Goal: Check status: Check status

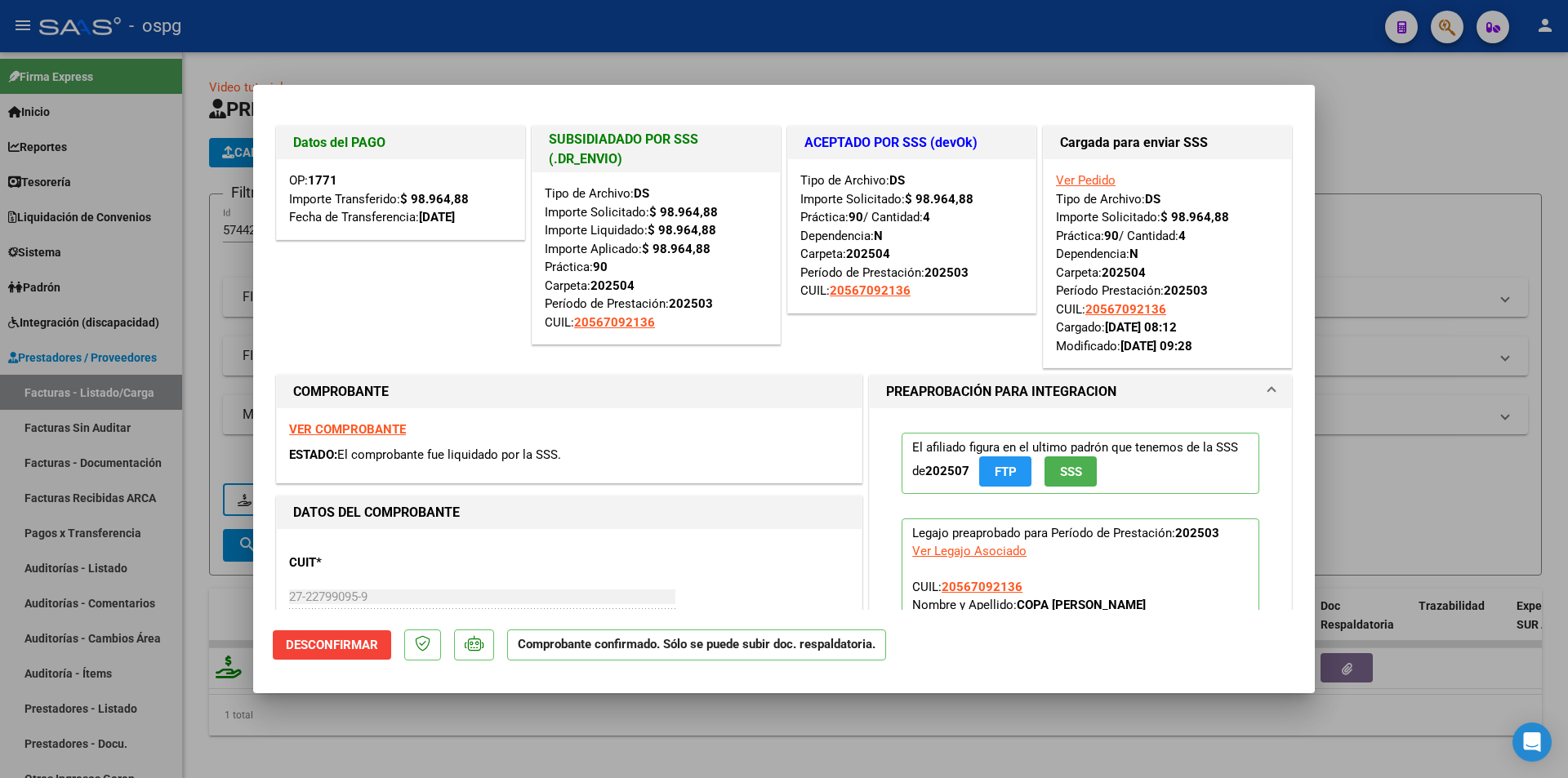
click at [794, 68] on div at bounding box center [784, 389] width 1568 height 778
type input "$ 0,00"
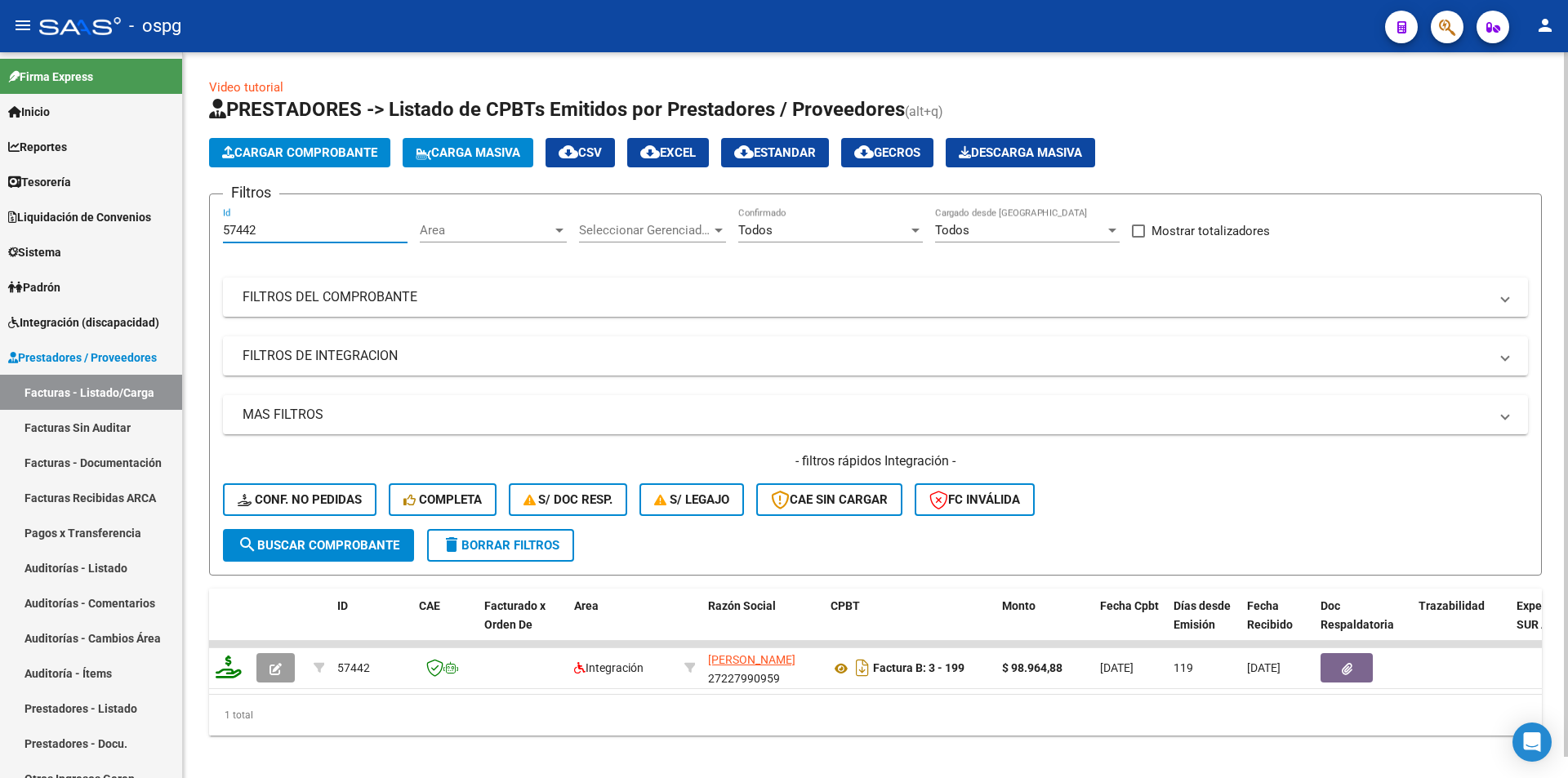
click at [357, 237] on input "57442" at bounding box center [315, 230] width 184 height 15
drag, startPoint x: 197, startPoint y: 233, endPoint x: 167, endPoint y: 231, distance: 30.1
click at [164, 231] on mat-sidenav-container "Firma Express Inicio Calendario SSS Instructivos Contacto OS Reportes Tablero d…" at bounding box center [784, 415] width 1568 height 726
click at [845, 229] on div "Todos" at bounding box center [823, 230] width 170 height 15
click at [846, 229] on span "Todos" at bounding box center [830, 230] width 184 height 36
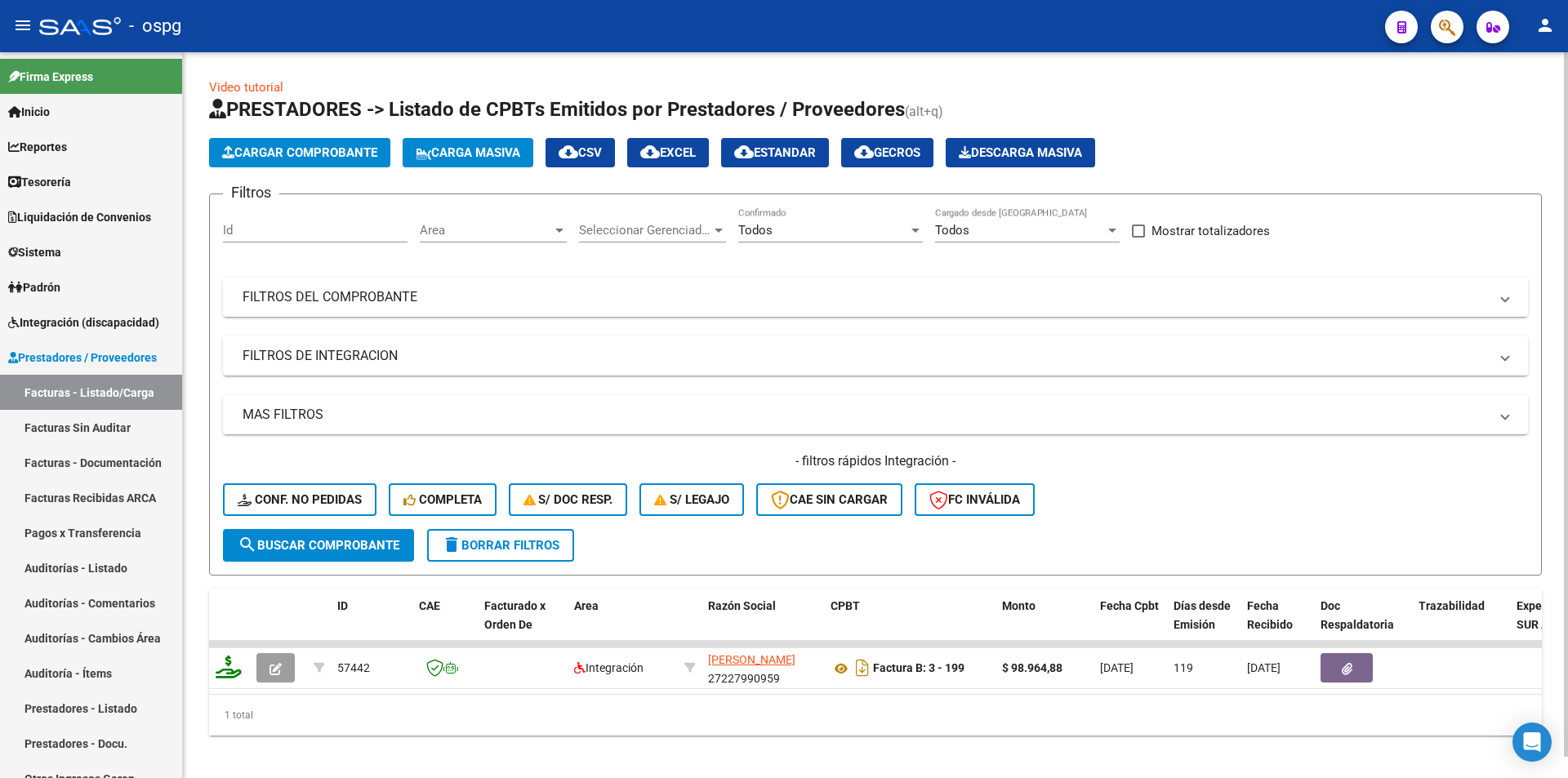
click at [403, 288] on mat-panel-title "FILTROS DEL COMPROBANTE" at bounding box center [865, 297] width 1246 height 18
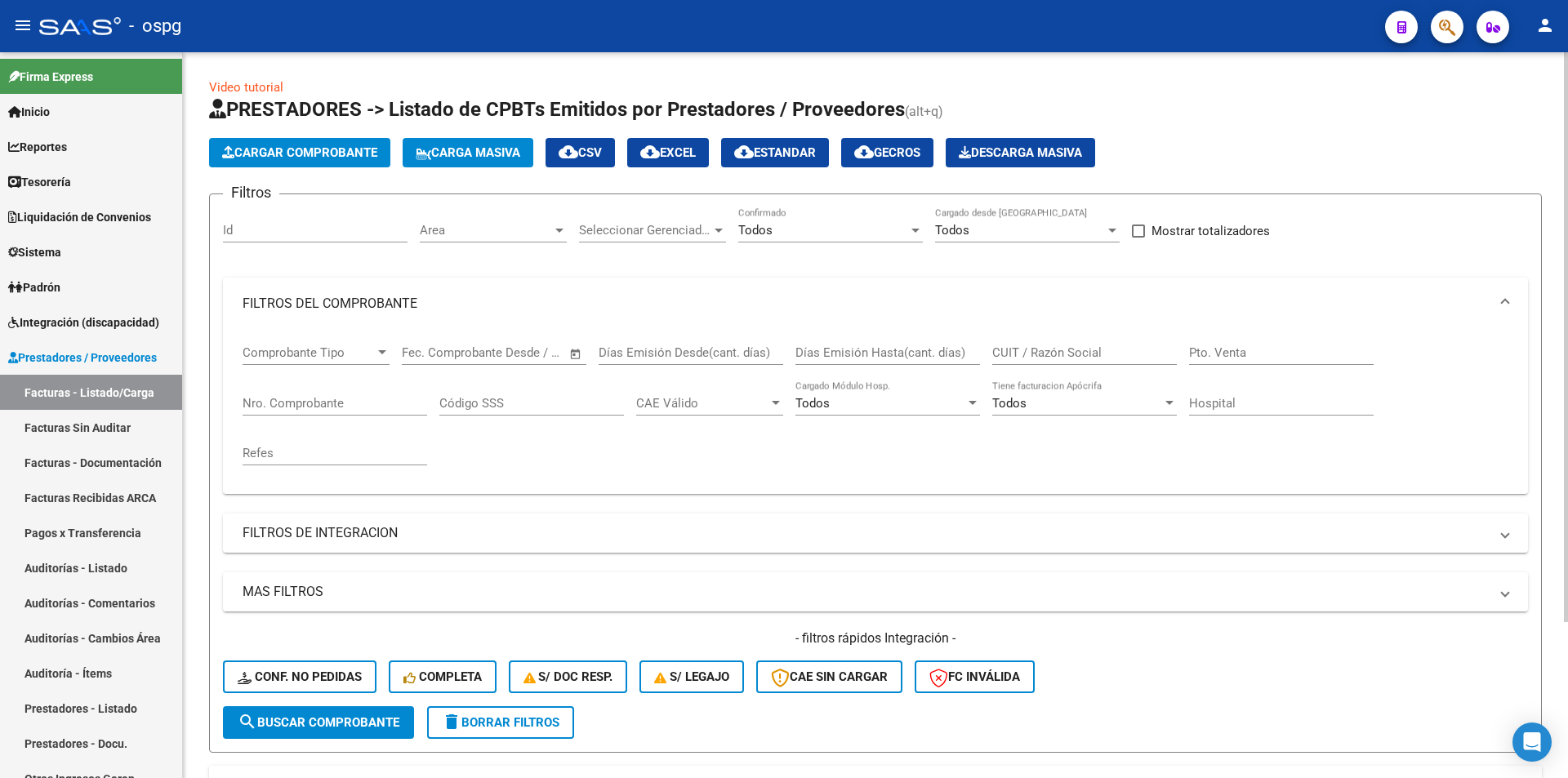
click at [324, 403] on input "Nro. Comprobante" at bounding box center [334, 403] width 184 height 15
type input "85609"
click at [329, 710] on button "search Buscar Comprobante" at bounding box center [318, 723] width 191 height 33
